Goal: Check status: Check status

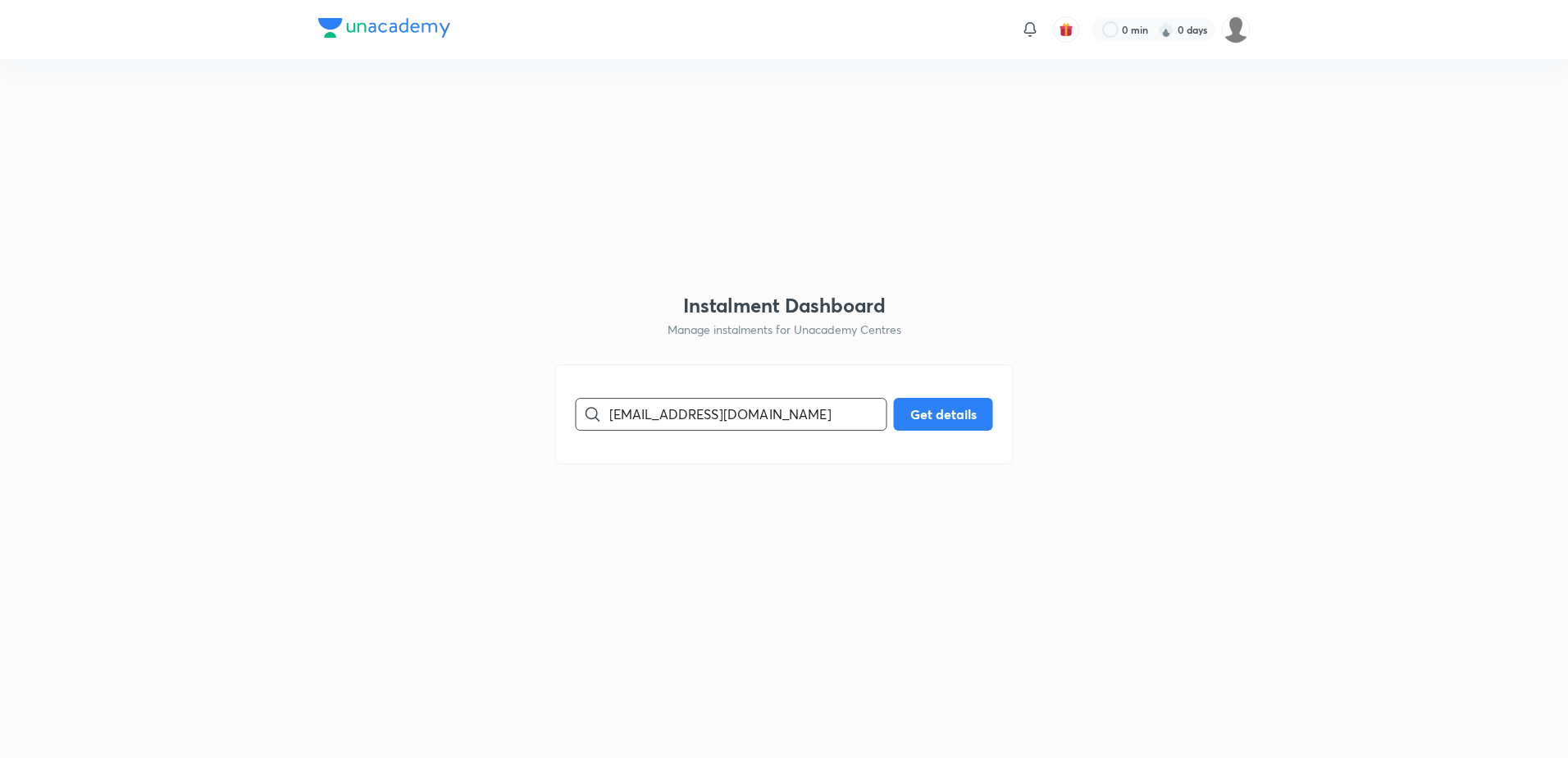
click at [611, 413] on input "[EMAIL_ADDRESS][DOMAIN_NAME]" at bounding box center [747, 413] width 277 height 42
type input "[EMAIL_ADDRESS][DOMAIN_NAME]"
click at [899, 414] on button "Get details" at bounding box center [943, 413] width 99 height 33
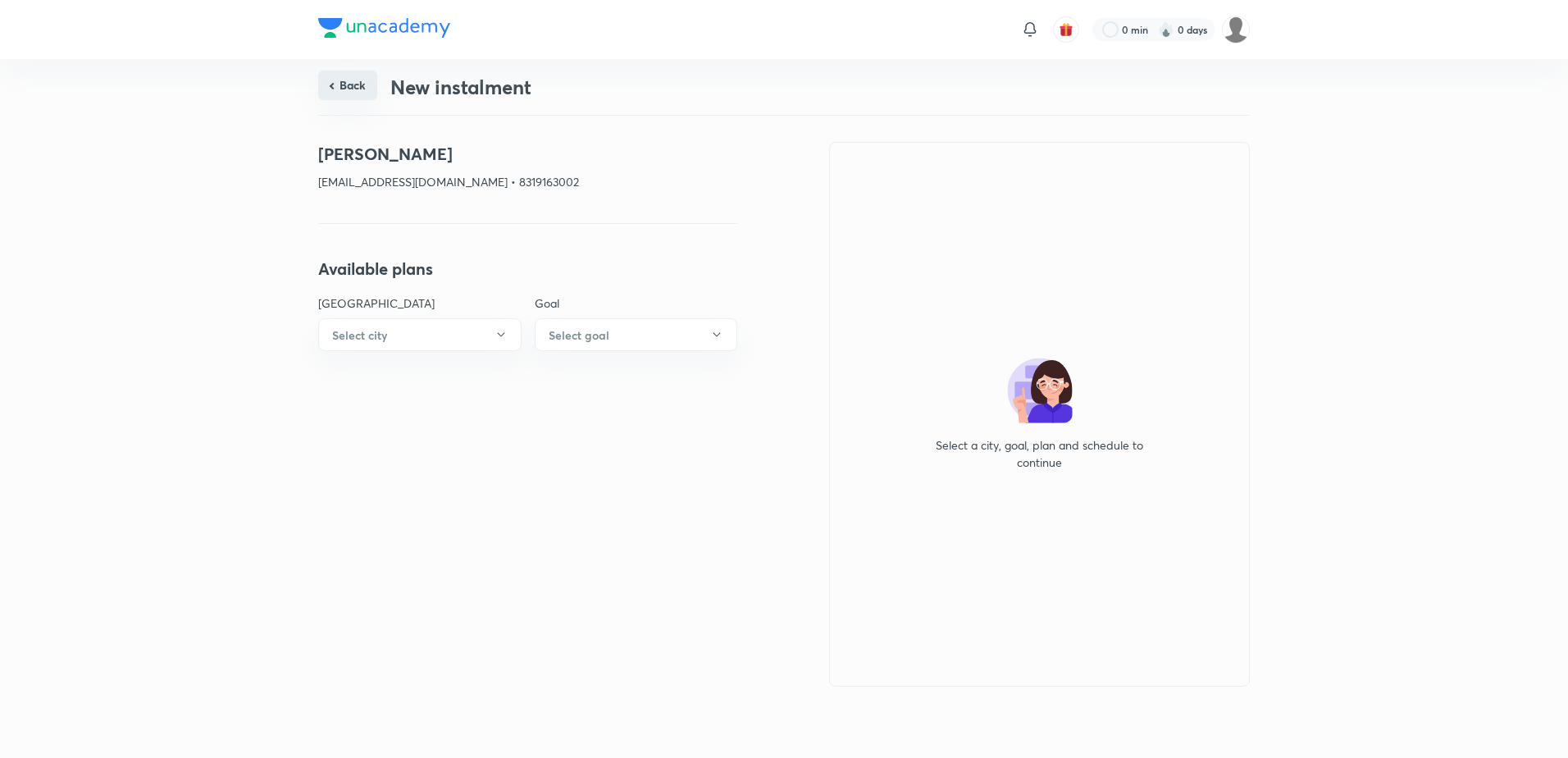
click at [353, 91] on button "Back" at bounding box center [348, 85] width 59 height 30
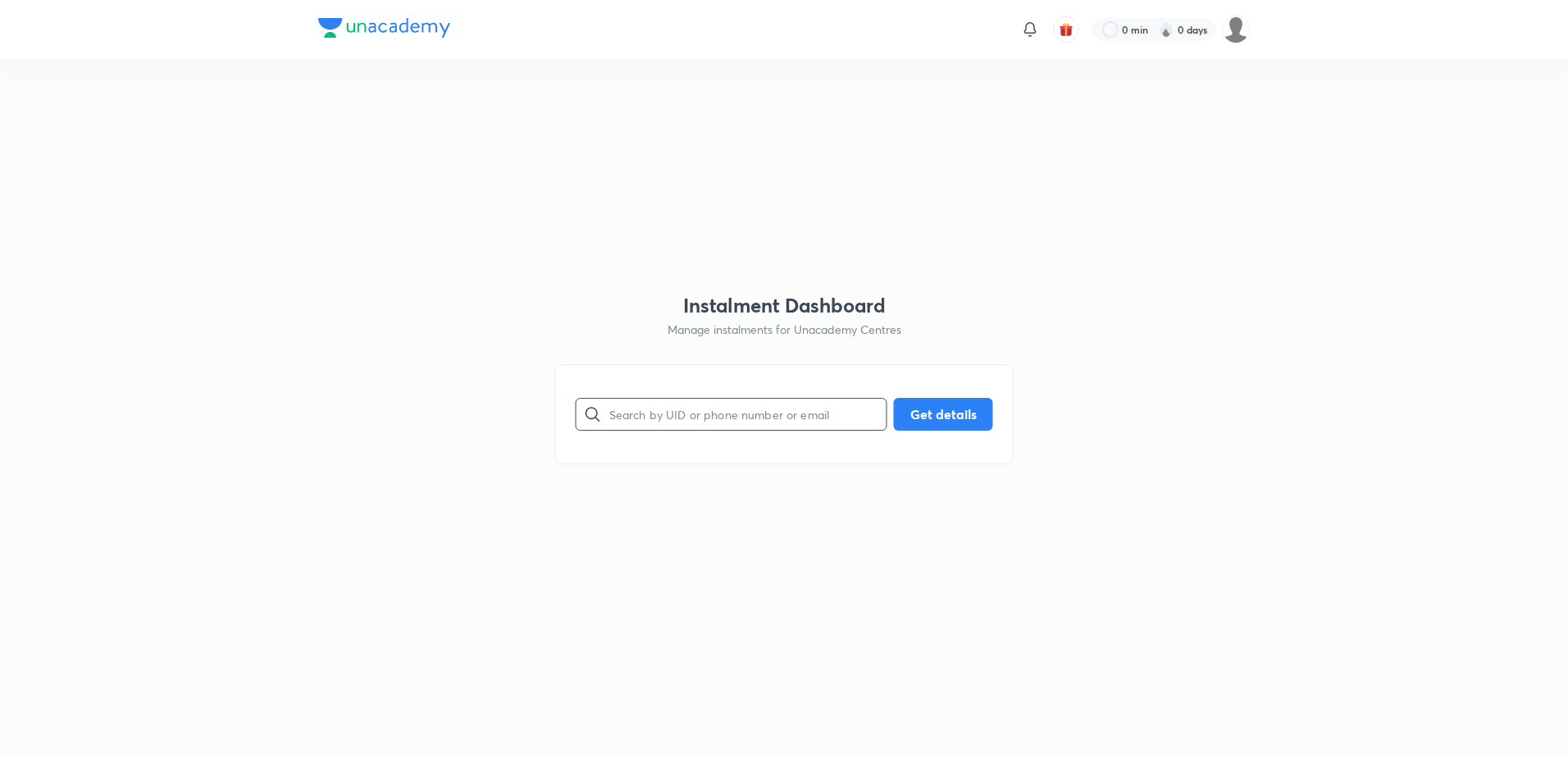
click at [672, 410] on input "text" at bounding box center [747, 413] width 277 height 42
paste input "[EMAIL_ADDRESS][DOMAIN_NAME]"
type input "[EMAIL_ADDRESS][DOMAIN_NAME]"
click at [901, 413] on button "Get details" at bounding box center [943, 413] width 99 height 33
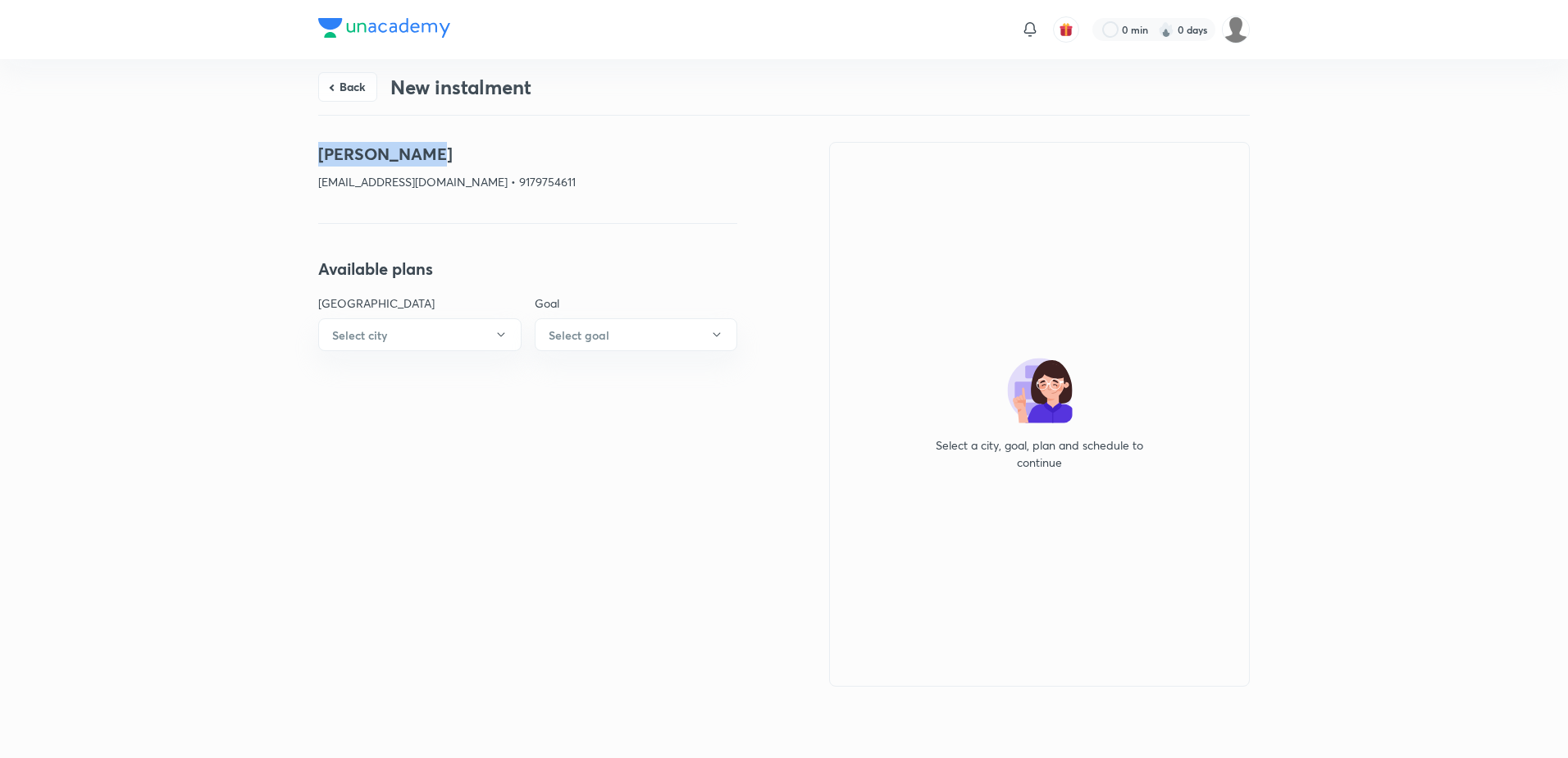
drag, startPoint x: 417, startPoint y: 155, endPoint x: 309, endPoint y: 155, distance: 108.0
click at [309, 155] on div "Back New instalment [PERSON_NAME] [EMAIL_ADDRESS][DOMAIN_NAME] • 9179754611 Ava…" at bounding box center [784, 406] width 1568 height 693
copy h4 "[PERSON_NAME]"
